Goal: Task Accomplishment & Management: Manage account settings

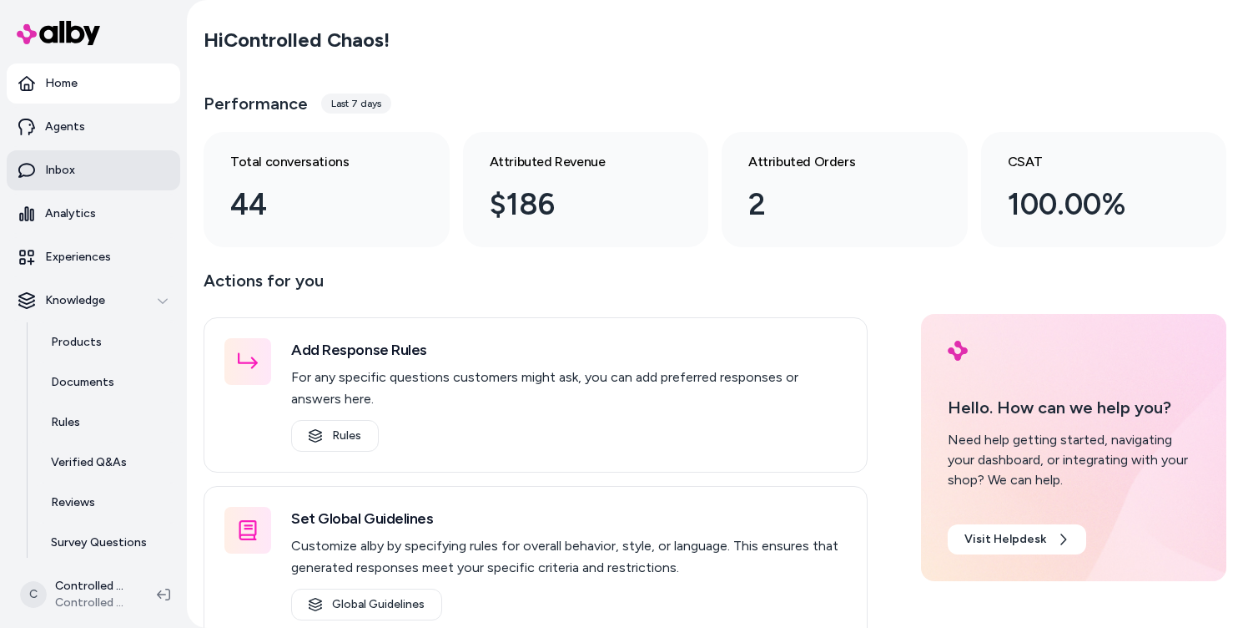
click at [84, 176] on link "Inbox" at bounding box center [94, 170] width 174 height 40
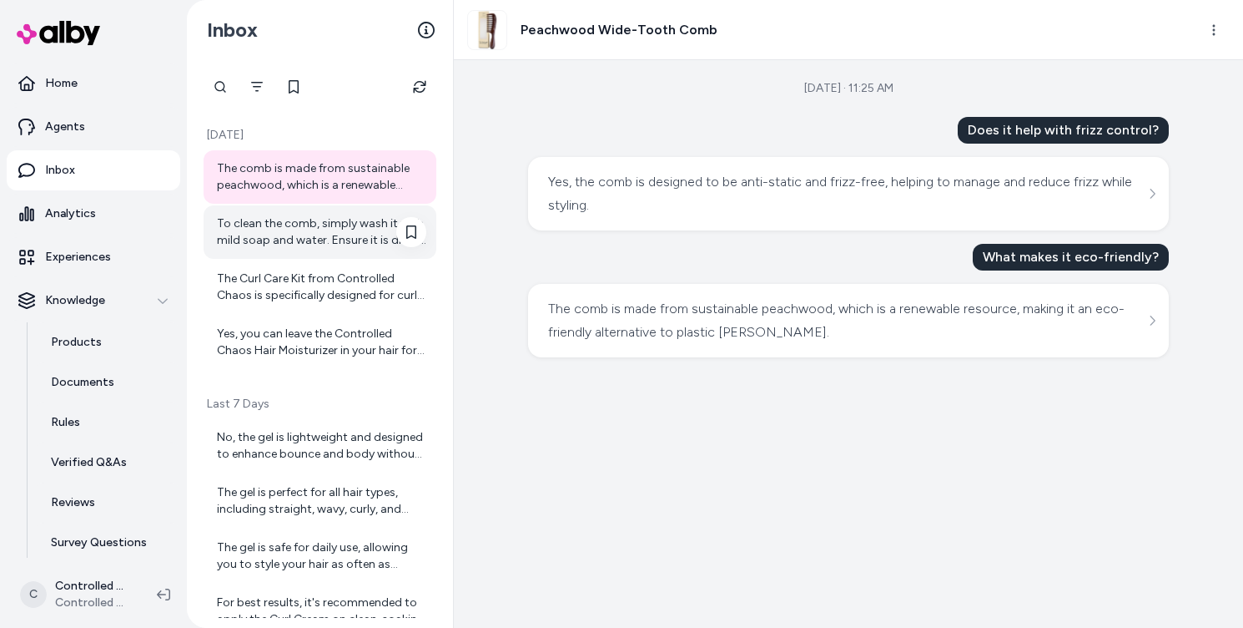
click at [323, 231] on div "To clean the comb, simply wash it with mild soap and water. Ensure it is dried …" at bounding box center [321, 231] width 209 height 33
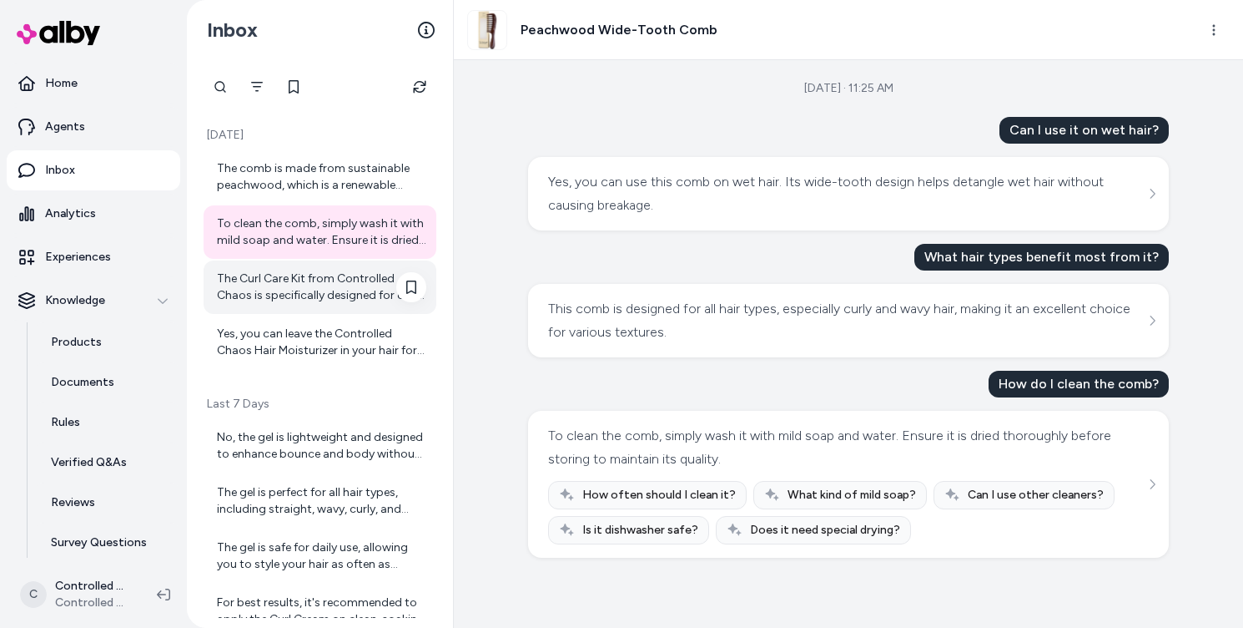
click at [324, 281] on div "The Curl Care Kit from Controlled Chaos is specifically designed for curly hair…" at bounding box center [321, 286] width 209 height 33
